Goal: Information Seeking & Learning: Learn about a topic

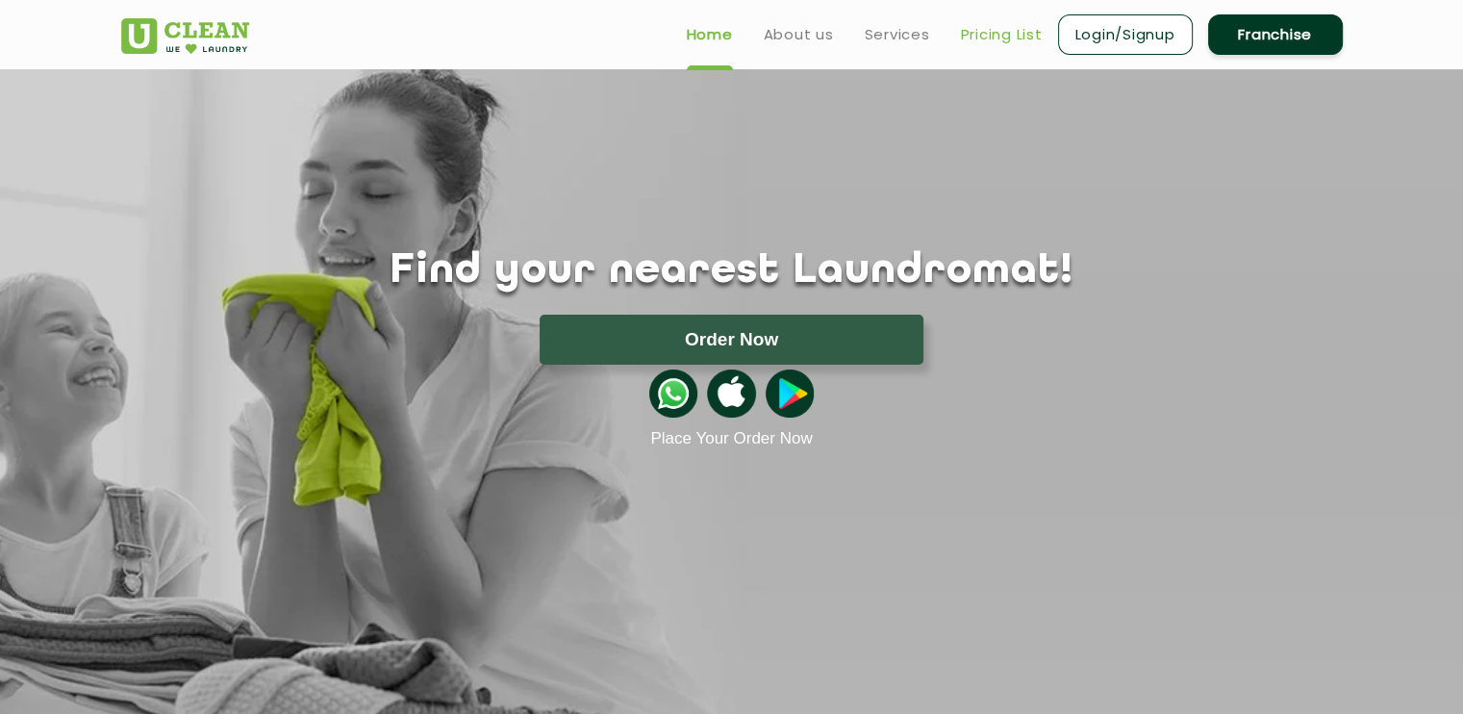
click at [984, 35] on link "Pricing List" at bounding box center [1002, 34] width 82 height 23
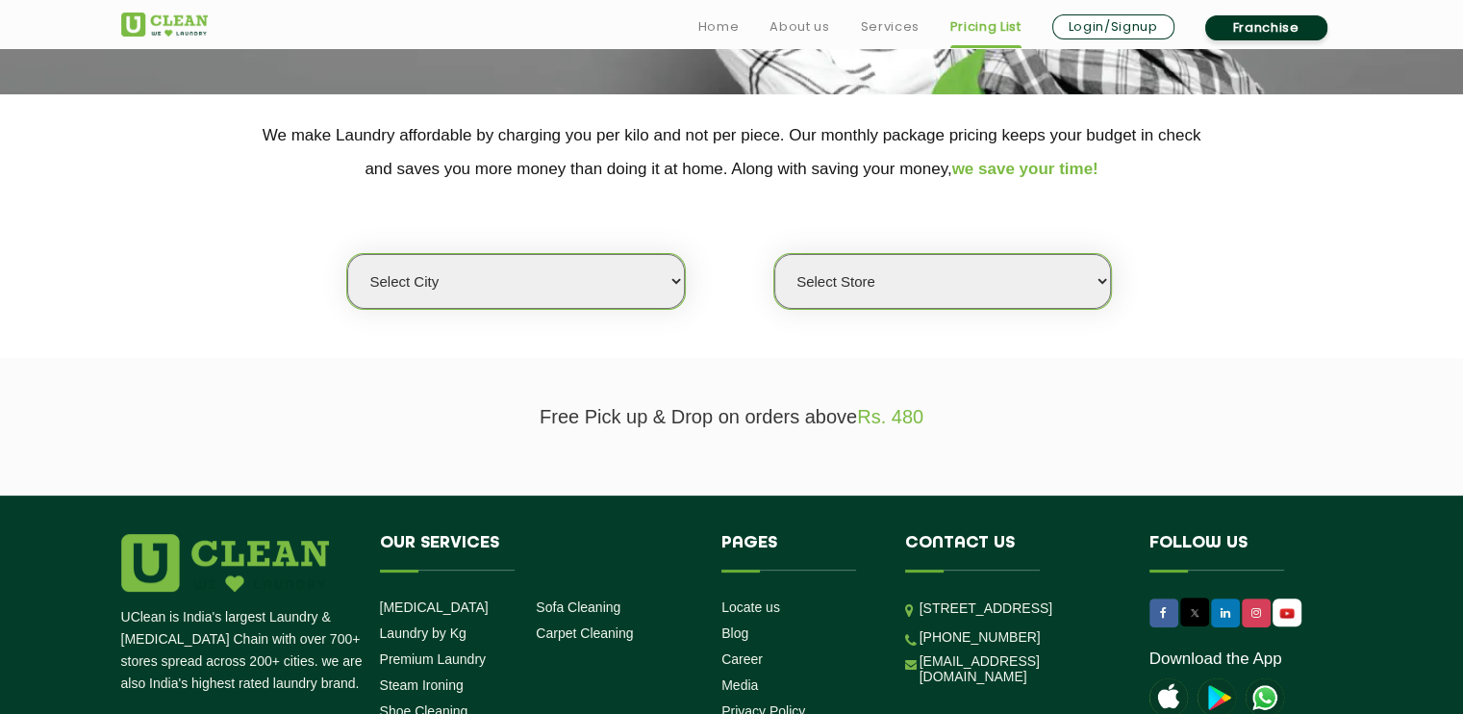
scroll to position [353, 0]
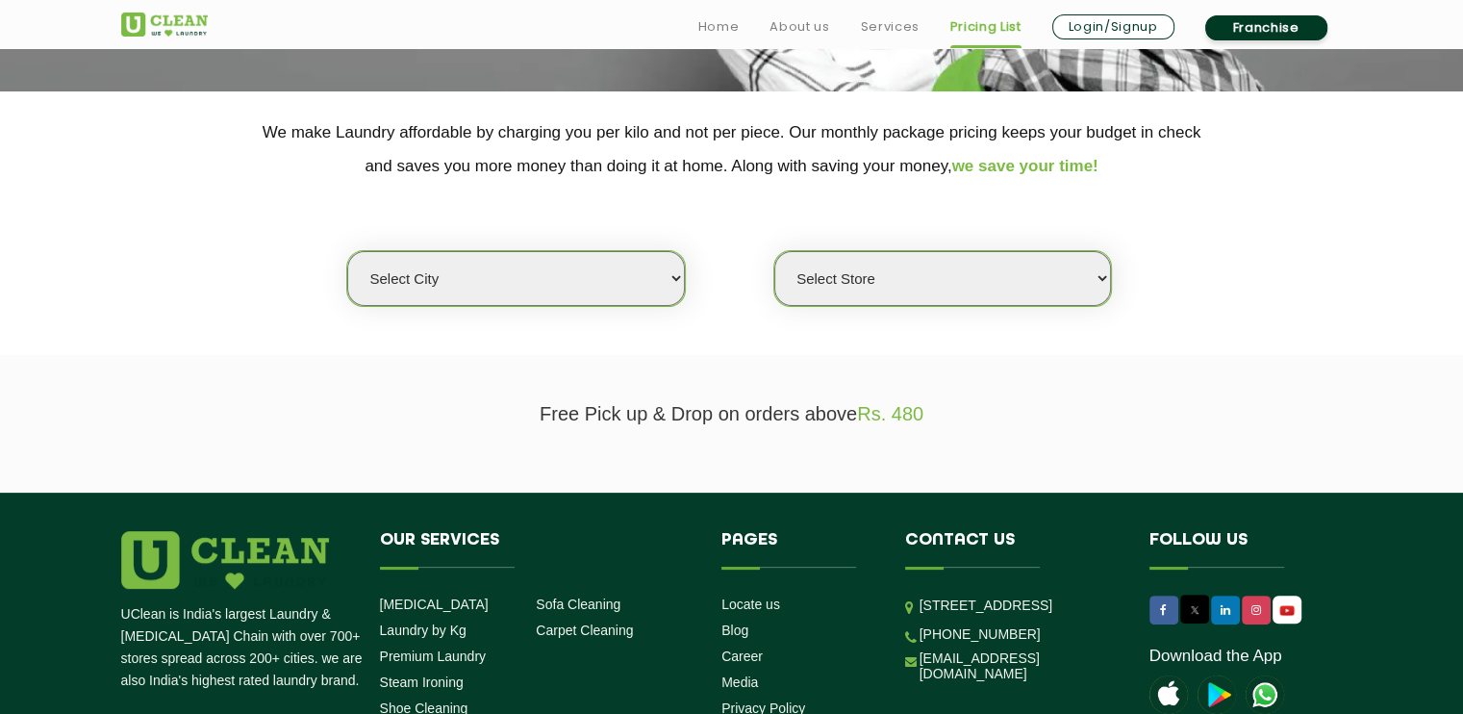
click at [670, 295] on select "Select city [GEOGRAPHIC_DATA] [GEOGRAPHIC_DATA] [GEOGRAPHIC_DATA] [GEOGRAPHIC_D…" at bounding box center [515, 278] width 337 height 55
select select "77"
click at [347, 251] on select "Select city [GEOGRAPHIC_DATA] [GEOGRAPHIC_DATA] [GEOGRAPHIC_DATA] [GEOGRAPHIC_D…" at bounding box center [515, 278] width 337 height 55
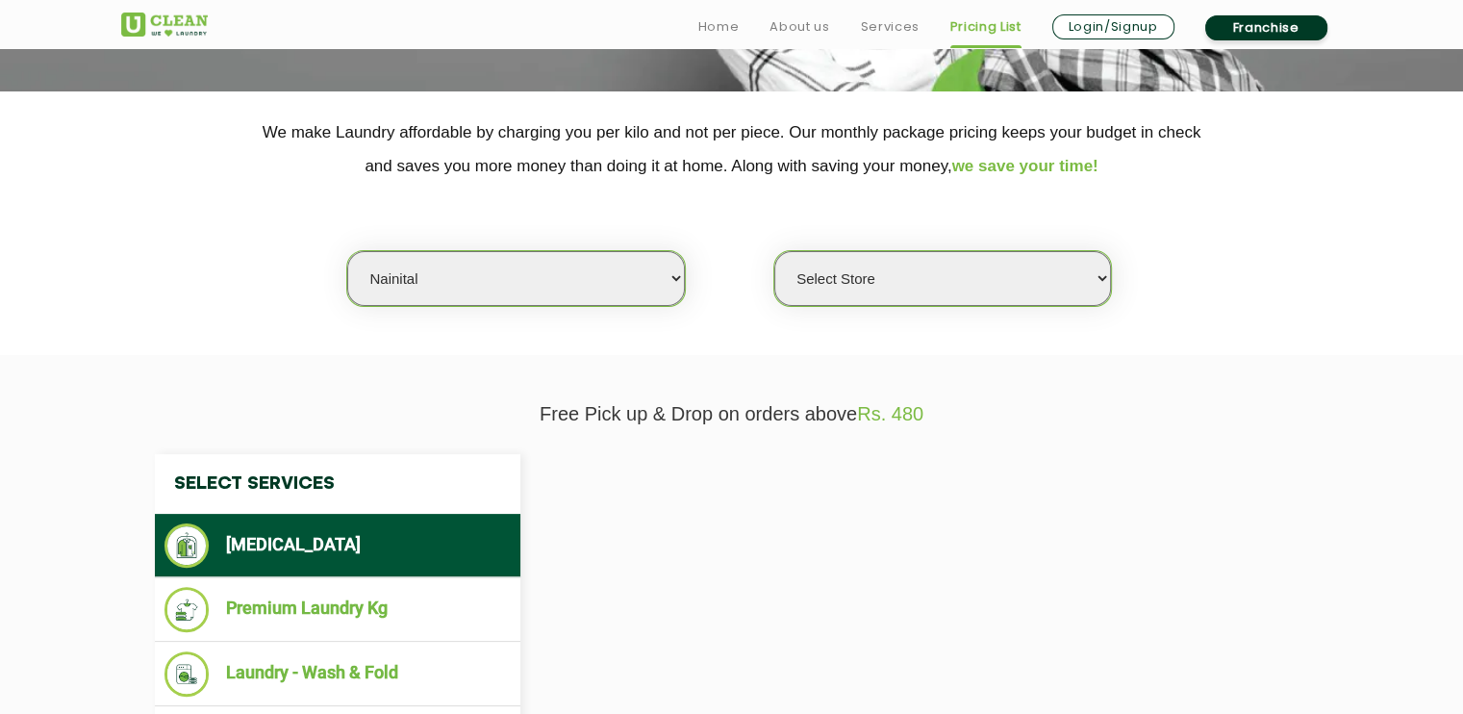
select select "0"
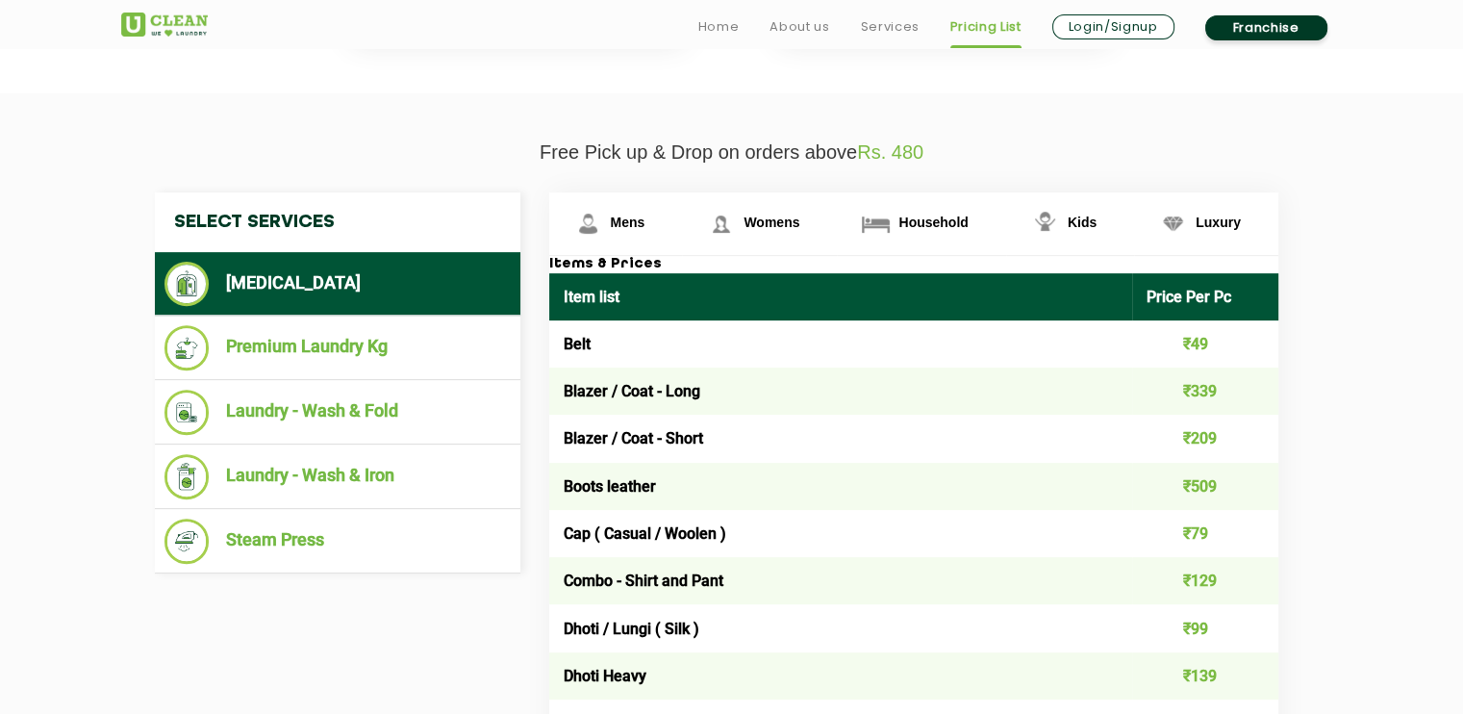
scroll to position [618, 0]
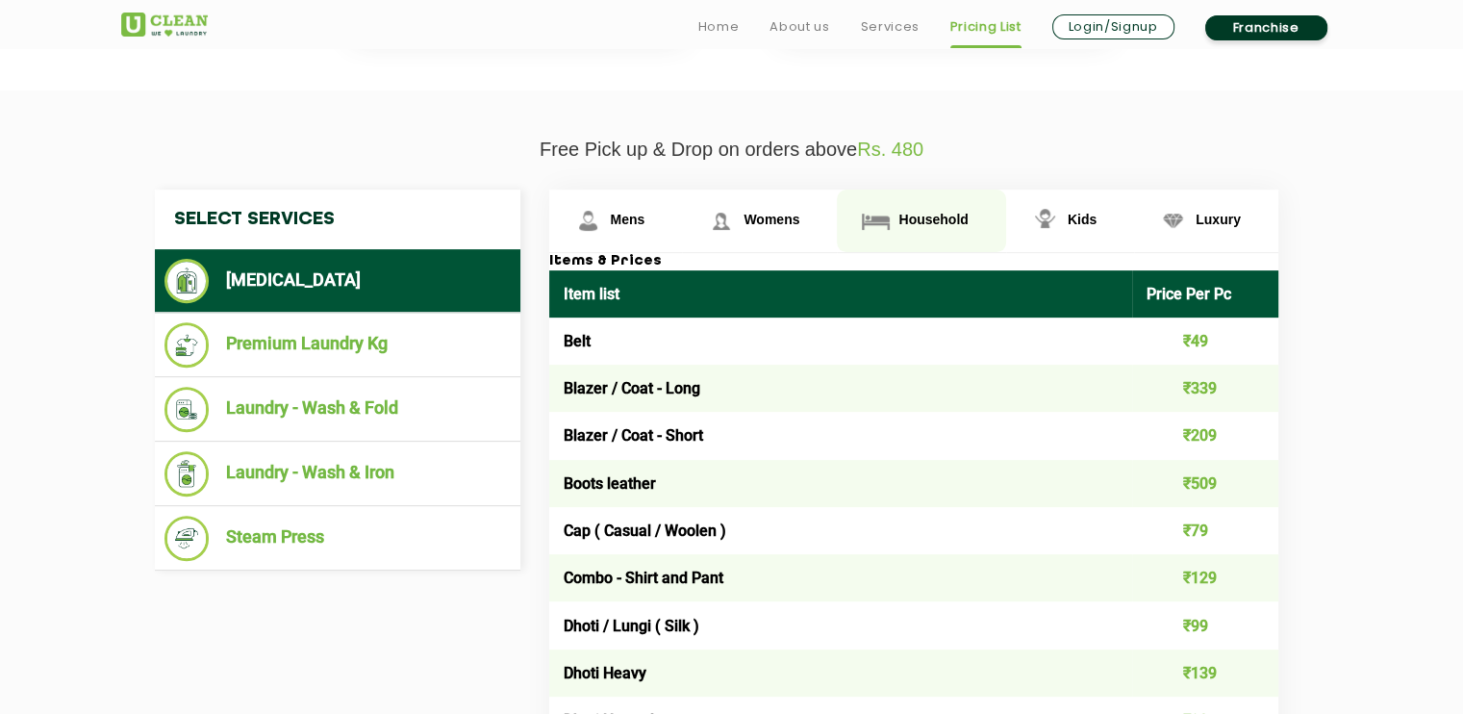
click at [920, 212] on span "Household" at bounding box center [933, 219] width 69 height 15
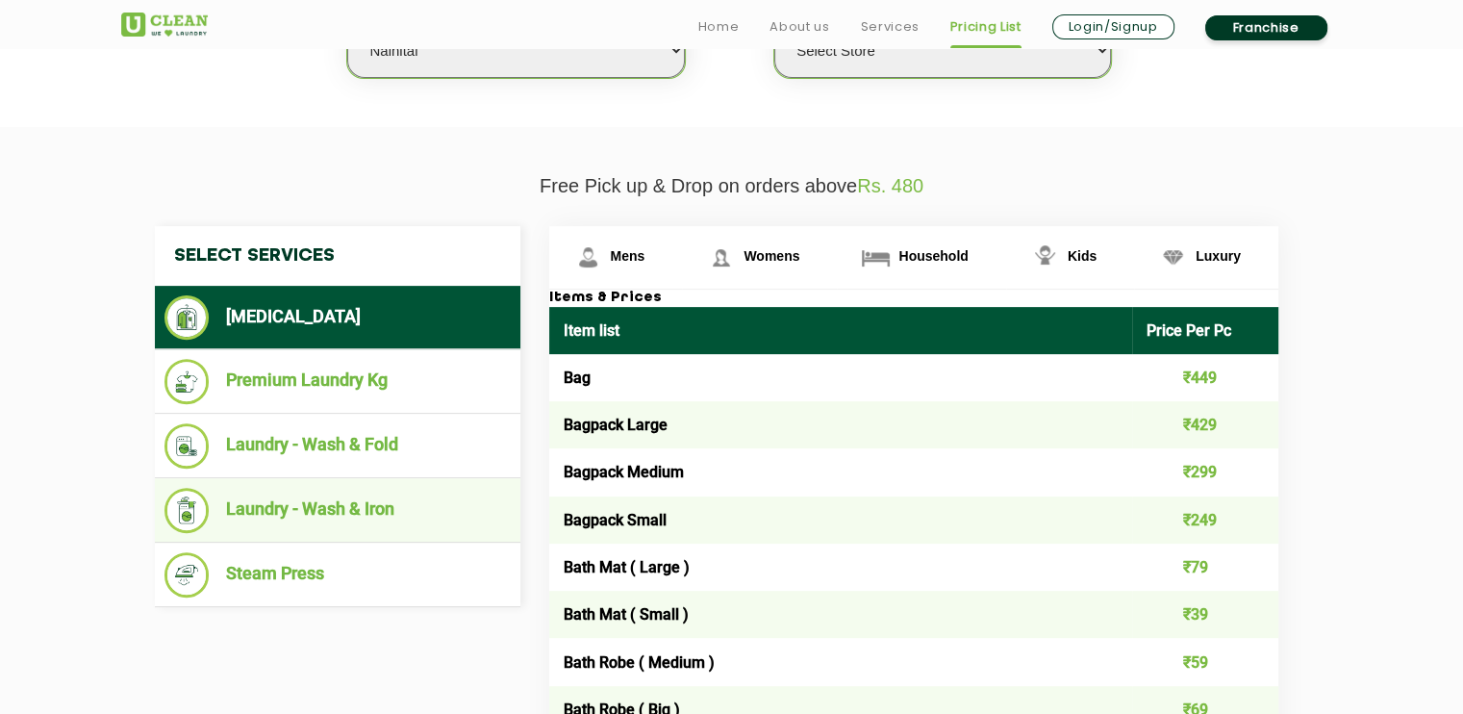
scroll to position [595, 0]
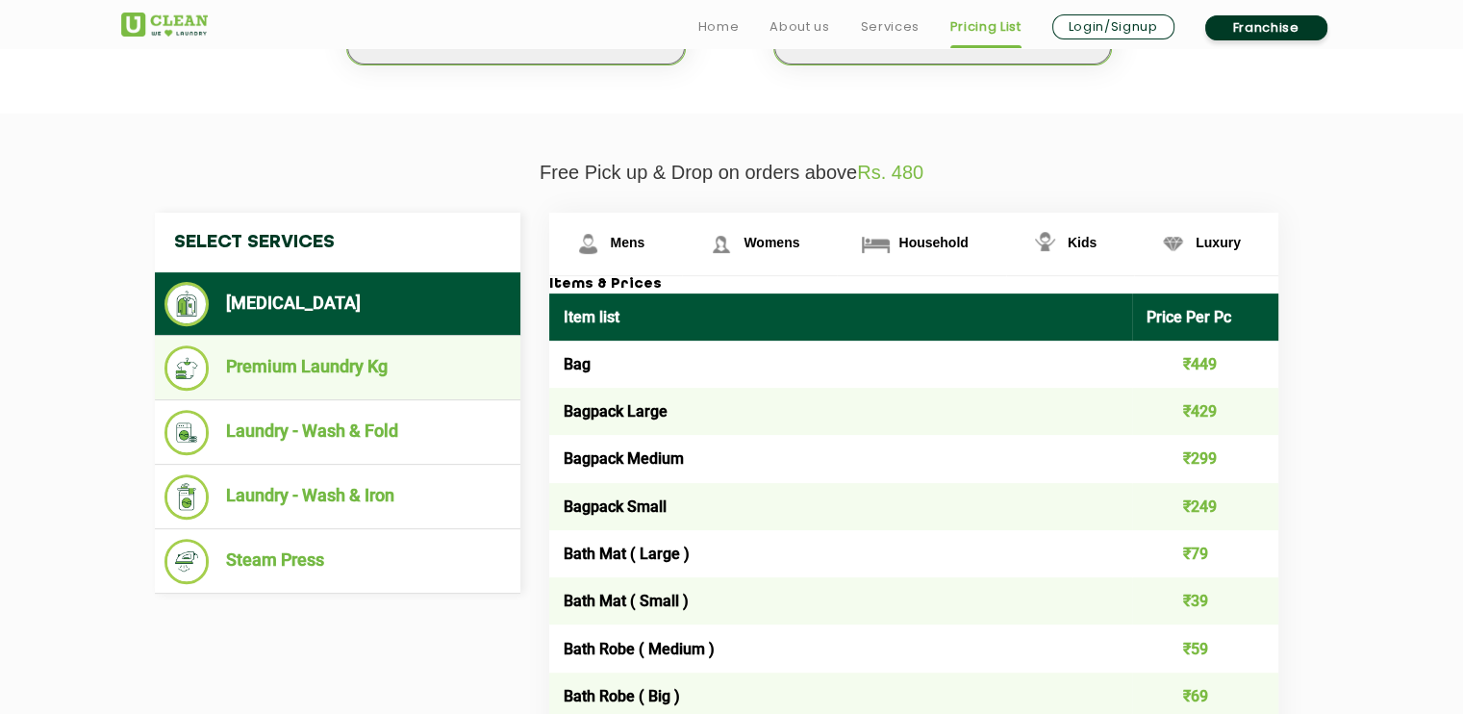
click at [309, 367] on li "Premium Laundry Kg" at bounding box center [338, 367] width 346 height 45
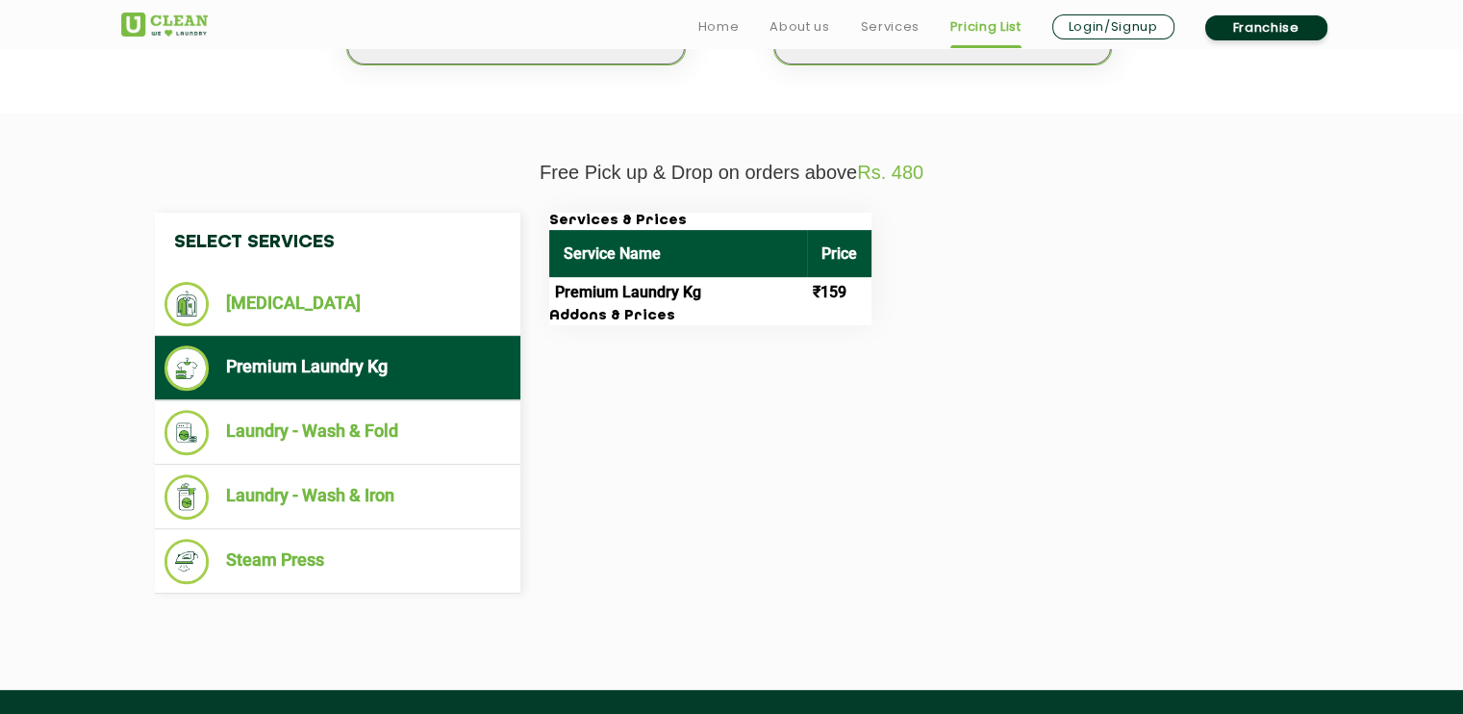
click at [635, 295] on td "Premium Laundry Kg" at bounding box center [678, 292] width 258 height 31
click at [839, 280] on td "₹159" at bounding box center [839, 292] width 64 height 31
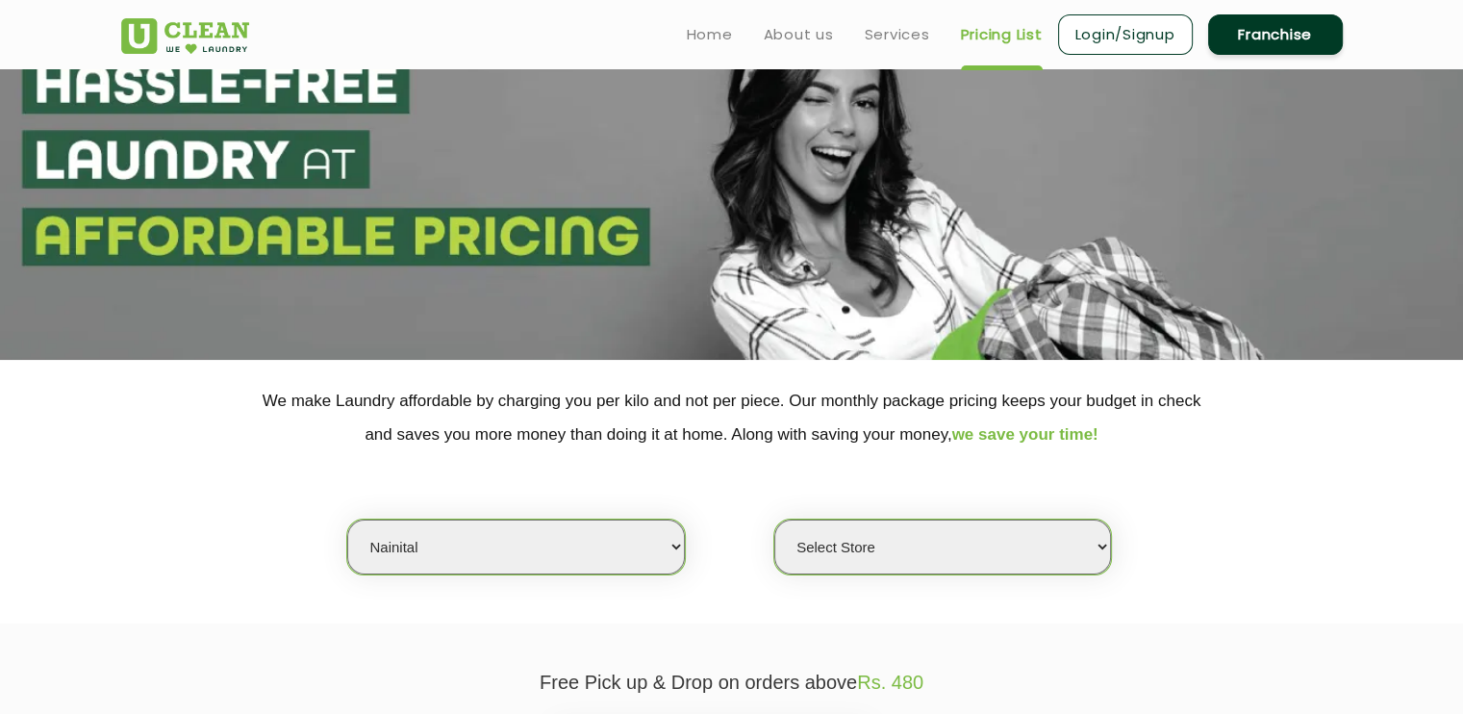
scroll to position [0, 0]
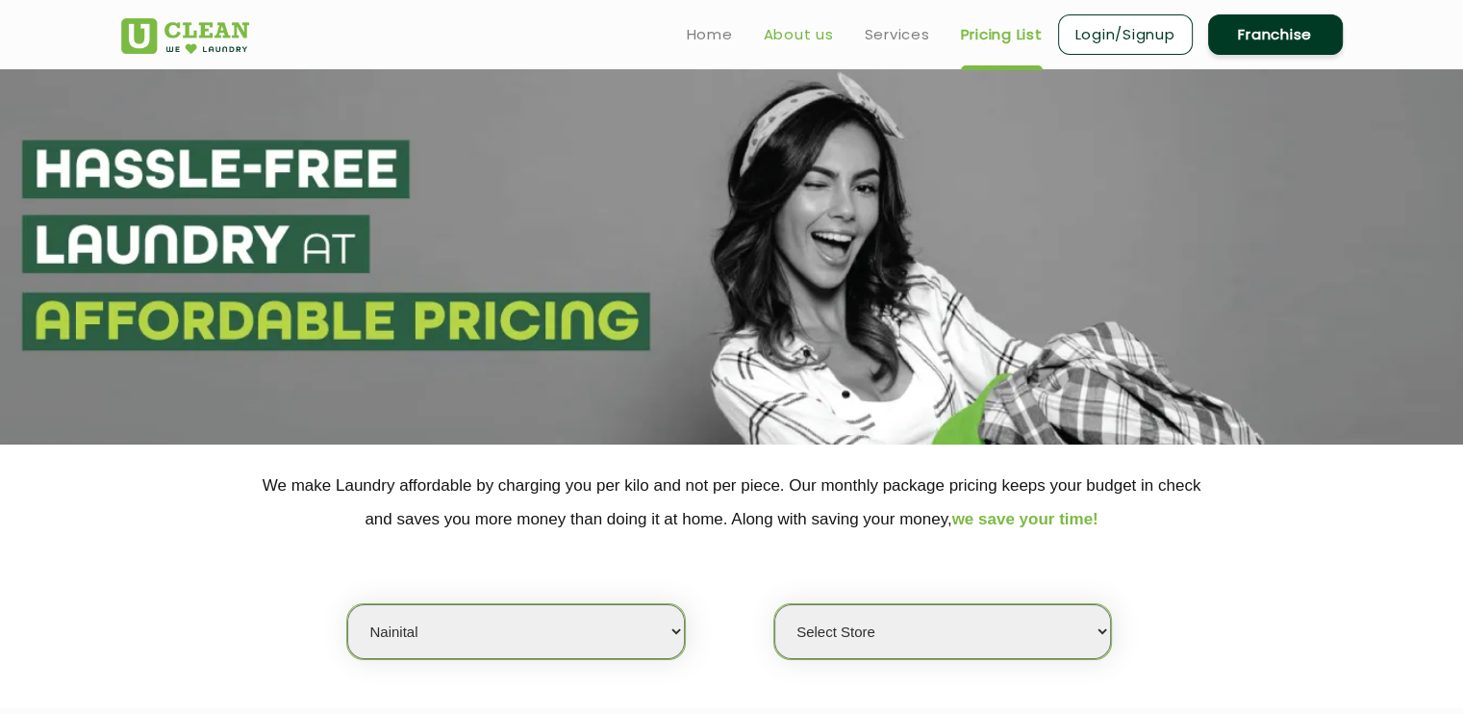
click at [796, 39] on link "About us" at bounding box center [799, 34] width 70 height 23
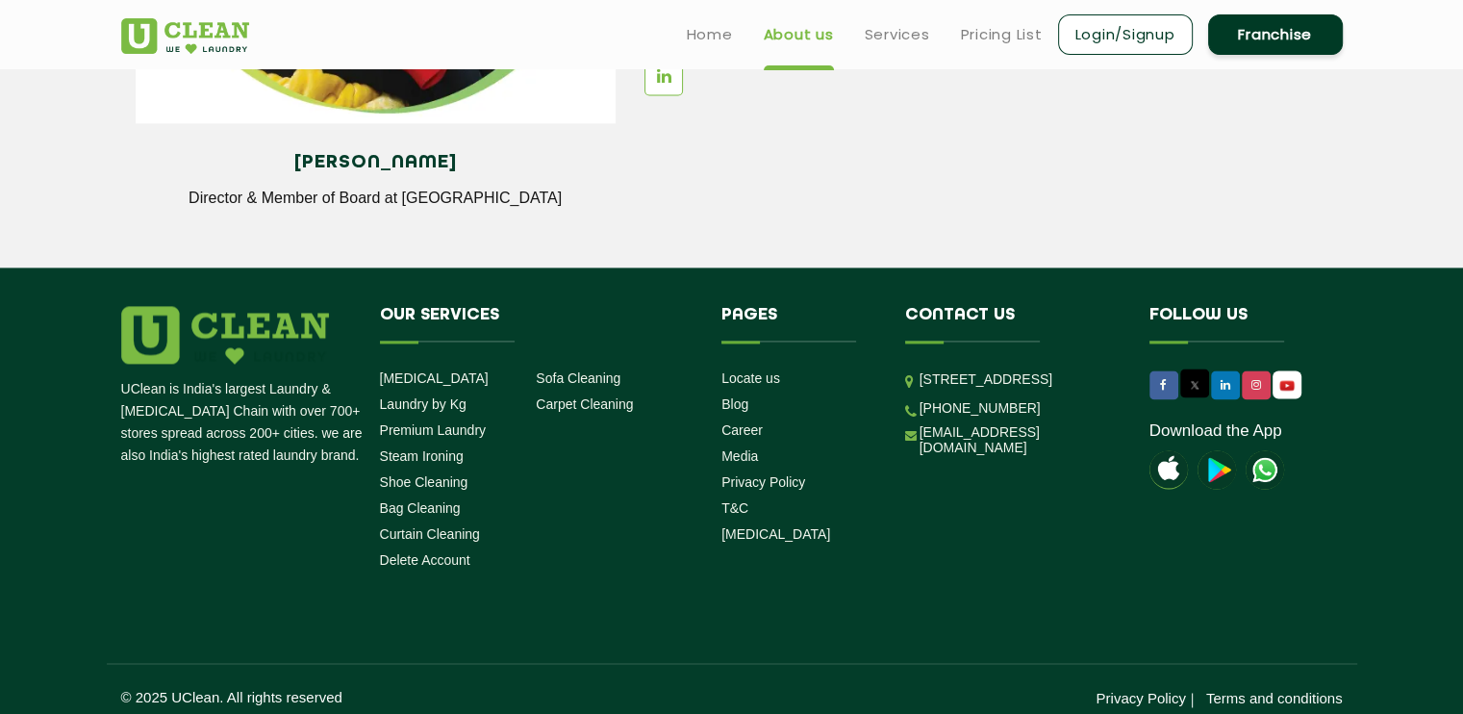
scroll to position [2713, 0]
